Goal: Navigation & Orientation: Find specific page/section

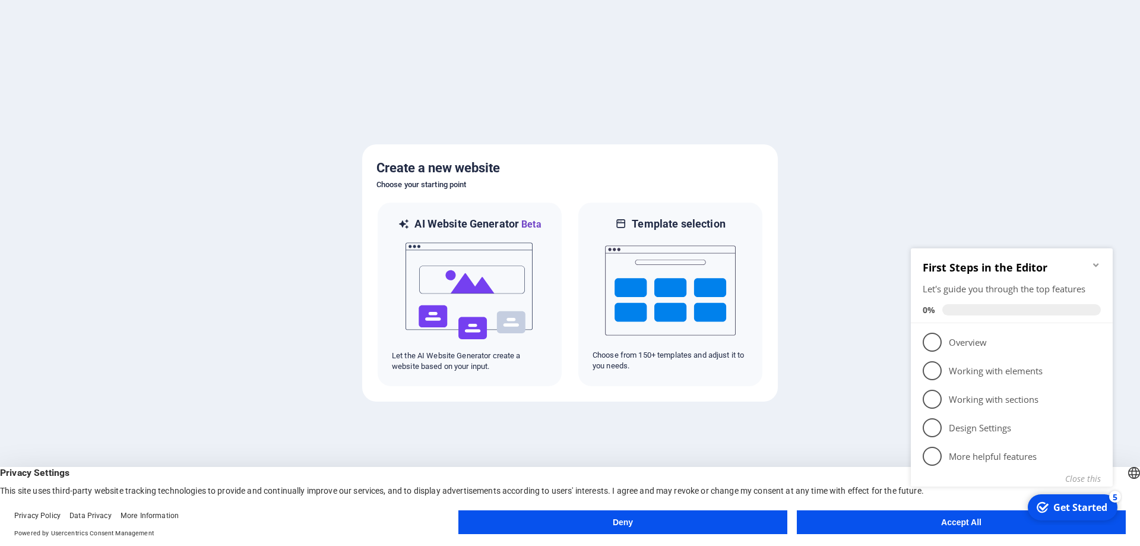
click at [962, 524] on div "checkmark Get Started 5 First Steps in the Editor Let's guide you through the t…" at bounding box center [1014, 380] width 216 height 289
click at [947, 523] on div "checkmark Get Started 5 First Steps in the Editor Let's guide you through the t…" at bounding box center [1014, 380] width 216 height 289
click at [948, 344] on link "1 Overview - incomplete" at bounding box center [1012, 342] width 178 height 19
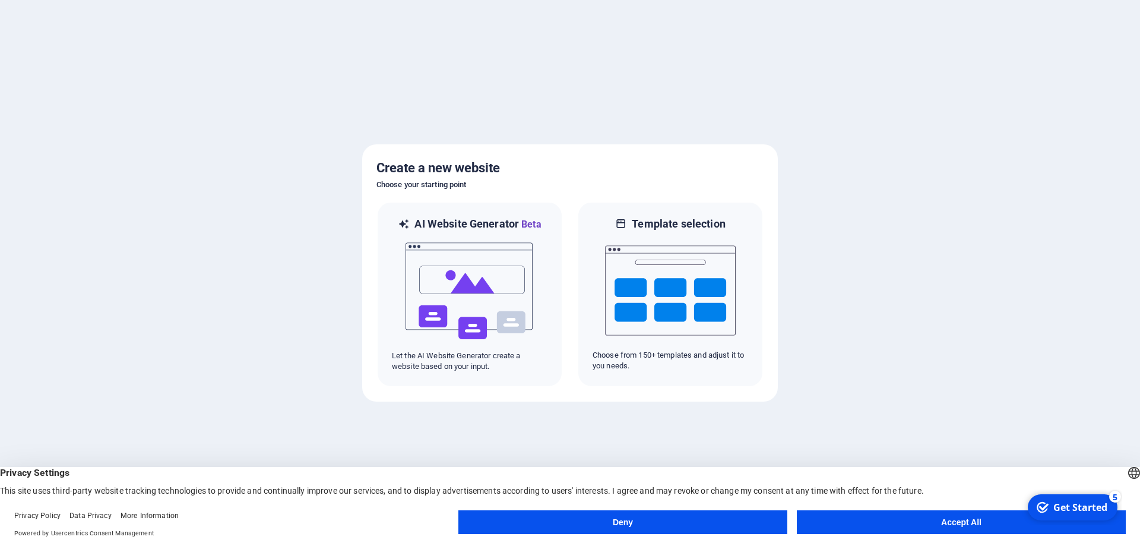
click at [1022, 522] on html "checkmark Get Started 5 First Steps in the Editor Let's guide you through the t…" at bounding box center [1072, 507] width 101 height 36
click at [917, 523] on button "Accept All" at bounding box center [961, 522] width 329 height 24
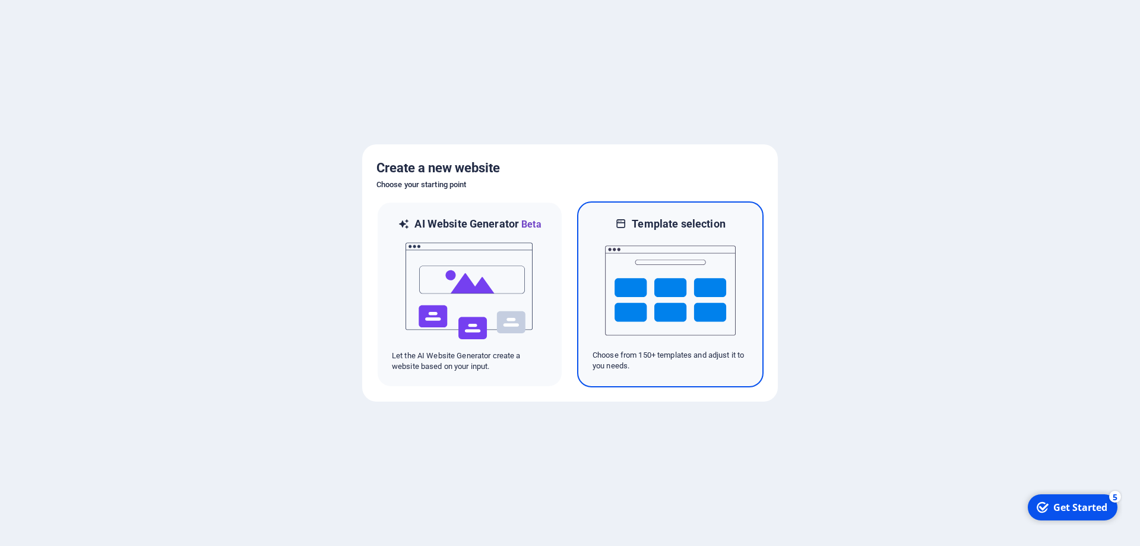
click at [662, 268] on img at bounding box center [670, 290] width 131 height 119
